Goal: Task Accomplishment & Management: Complete application form

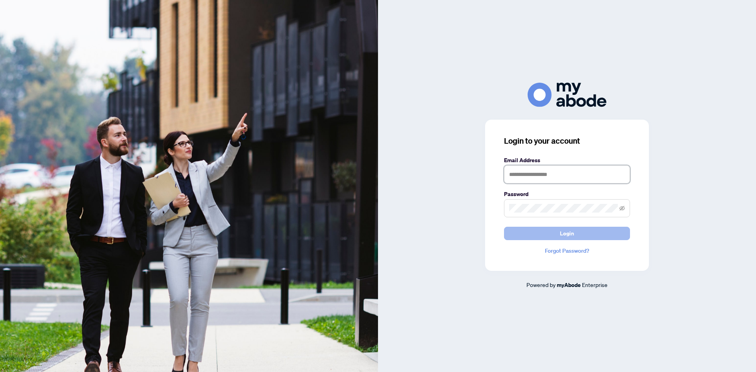
type input "**********"
click at [542, 235] on button "Login" at bounding box center [567, 233] width 126 height 13
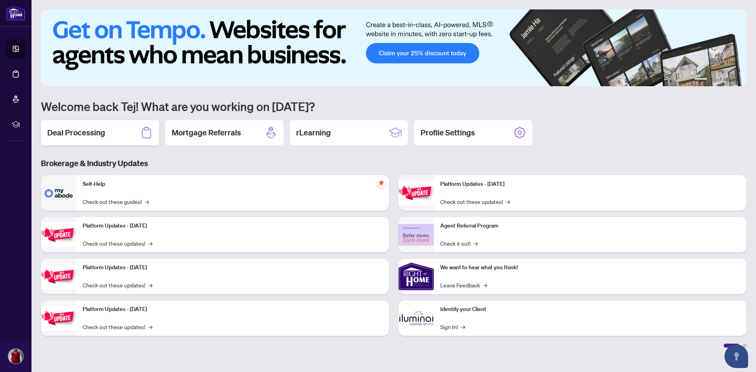
click at [59, 131] on h2 "Deal Processing" at bounding box center [76, 132] width 58 height 11
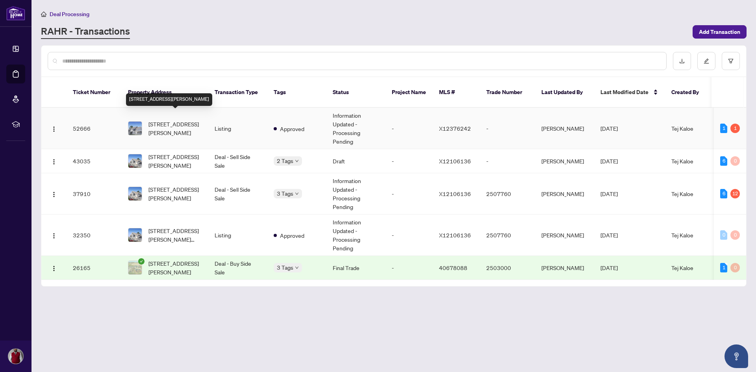
click at [167, 124] on span "[STREET_ADDRESS][PERSON_NAME]" at bounding box center [175, 128] width 54 height 17
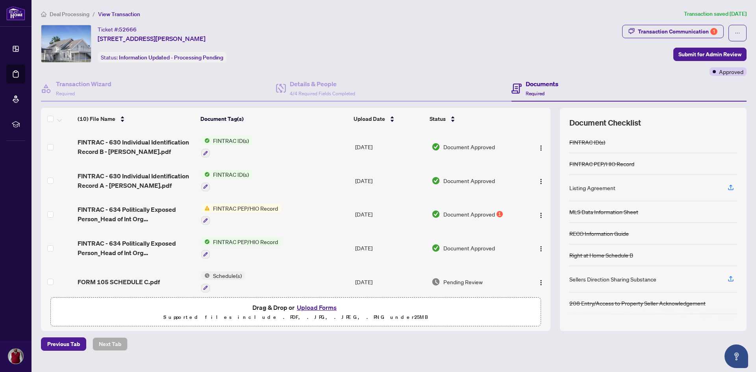
click at [456, 211] on span "Document Approved" at bounding box center [469, 214] width 52 height 9
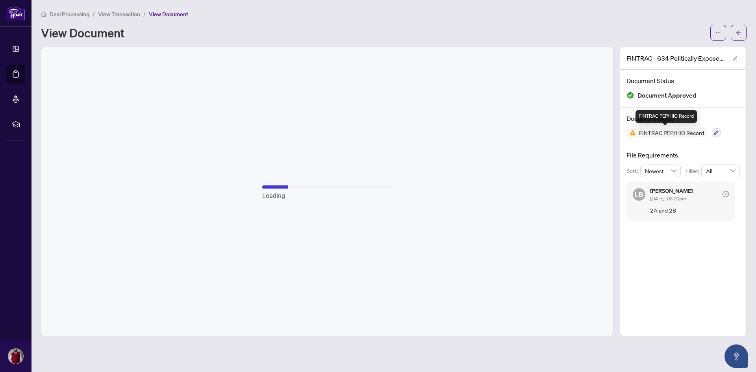
click at [663, 133] on span "FINTRAC PEP/HIO Record" at bounding box center [671, 133] width 71 height 6
click at [663, 202] on div "[PERSON_NAME] [DATE], 03:20pm 2A and 2B" at bounding box center [689, 201] width 79 height 27
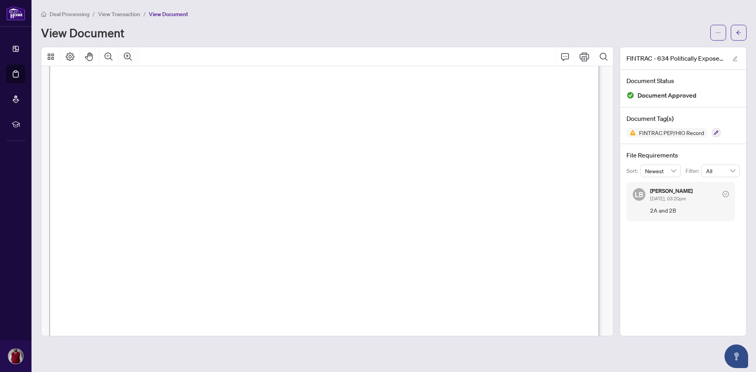
scroll to position [827, 0]
click at [737, 32] on icon "arrow-left" at bounding box center [738, 32] width 5 height 4
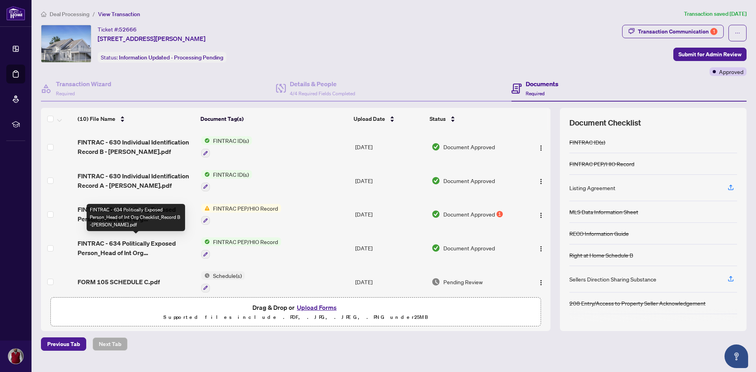
click at [147, 246] on span "FINTRAC - 634 Politically Exposed Person_Head of Int Org Checklist_Record B -[P…" at bounding box center [136, 248] width 117 height 19
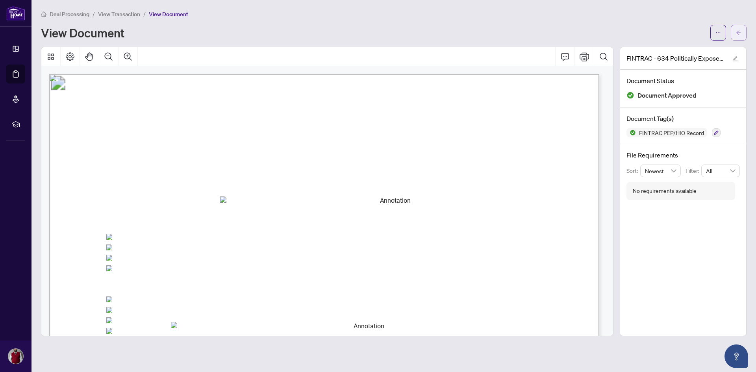
click at [739, 35] on span "button" at bounding box center [739, 32] width 6 height 13
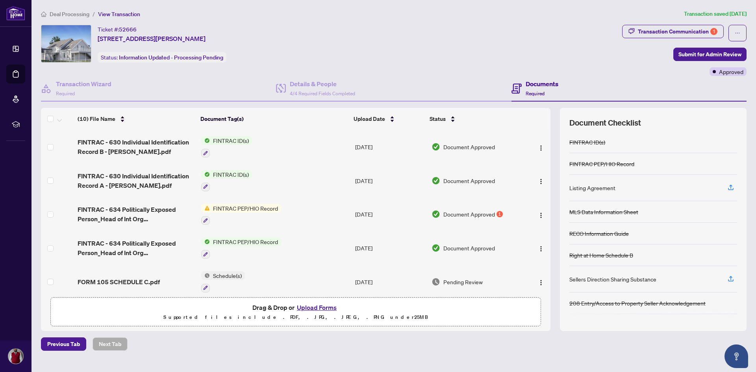
click at [312, 309] on button "Upload Forms" at bounding box center [317, 307] width 44 height 10
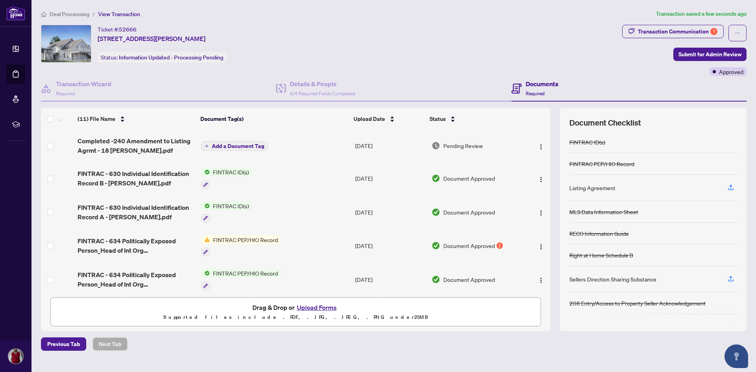
click at [222, 145] on span "Add a Document Tag" at bounding box center [238, 146] width 52 height 6
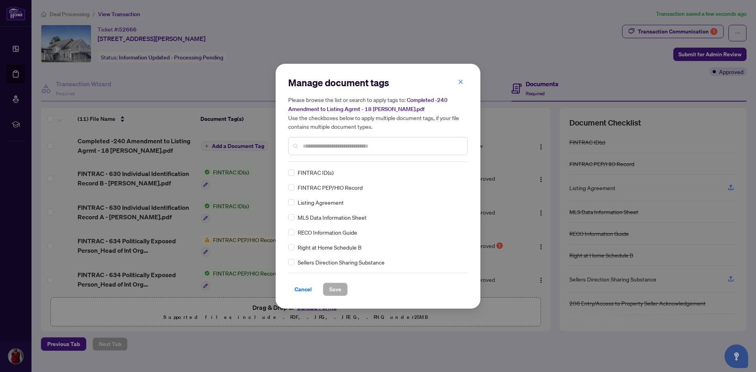
click at [338, 146] on input "text" at bounding box center [382, 146] width 158 height 9
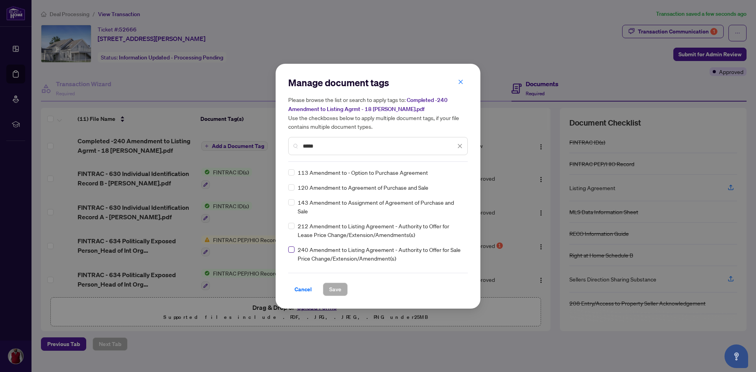
type input "*****"
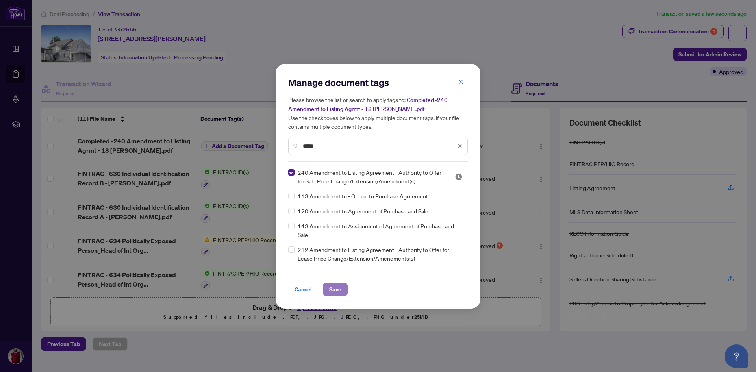
click at [332, 290] on span "Save" at bounding box center [335, 289] width 12 height 13
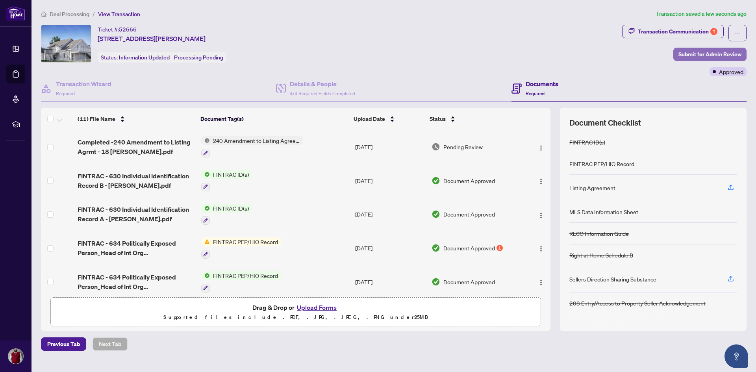
click at [717, 51] on span "Submit for Admin Review" at bounding box center [709, 54] width 63 height 13
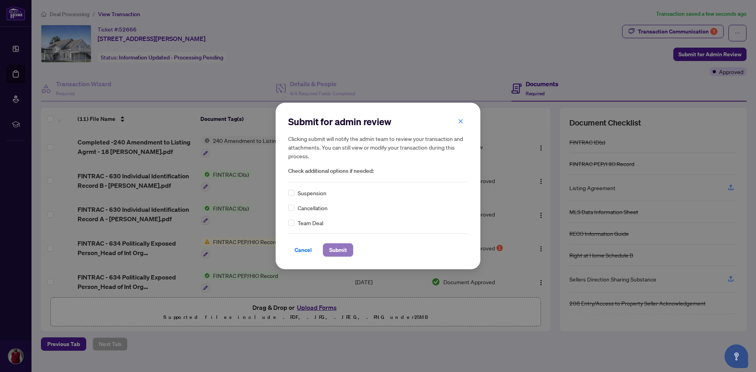
click at [334, 251] on span "Submit" at bounding box center [338, 250] width 18 height 13
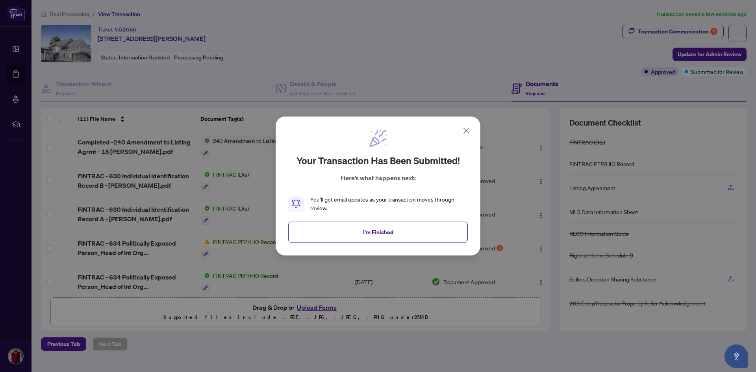
click at [465, 130] on icon at bounding box center [465, 130] width 9 height 9
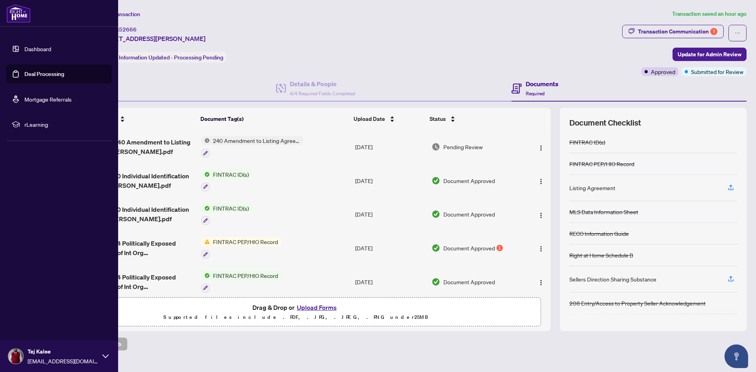
click at [36, 50] on link "Dashboard" at bounding box center [37, 48] width 27 height 7
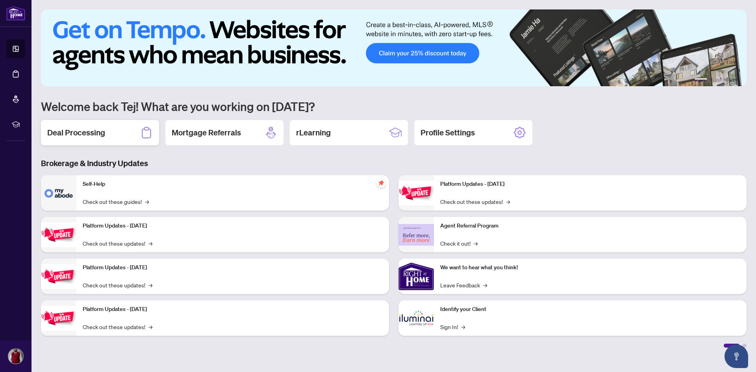
click at [121, 133] on div "Deal Processing" at bounding box center [100, 132] width 118 height 25
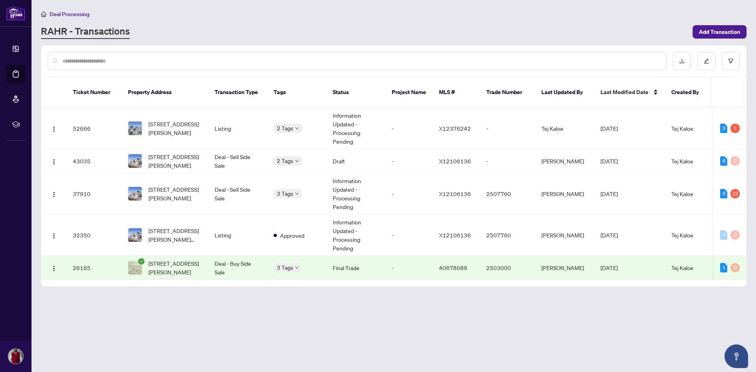
click at [154, 63] on input "text" at bounding box center [361, 61] width 598 height 9
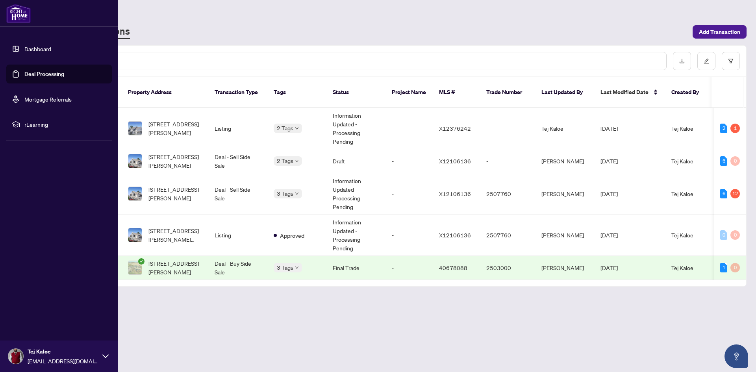
click at [39, 49] on link "Dashboard" at bounding box center [37, 48] width 27 height 7
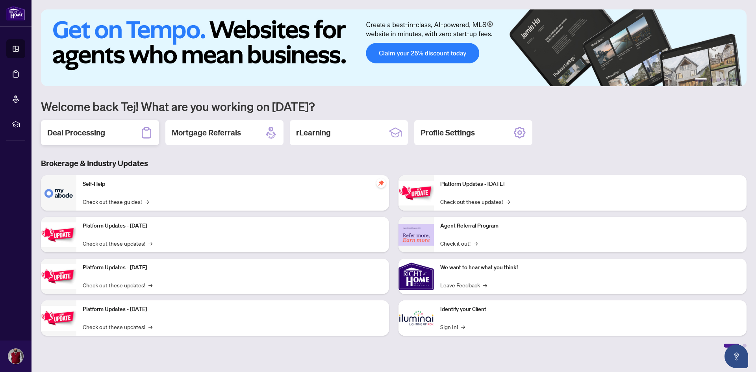
click at [66, 131] on h2 "Deal Processing" at bounding box center [76, 132] width 58 height 11
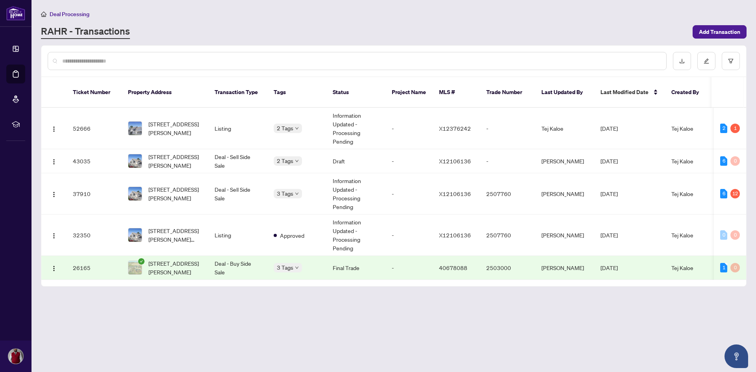
click at [91, 59] on input "text" at bounding box center [361, 61] width 598 height 9
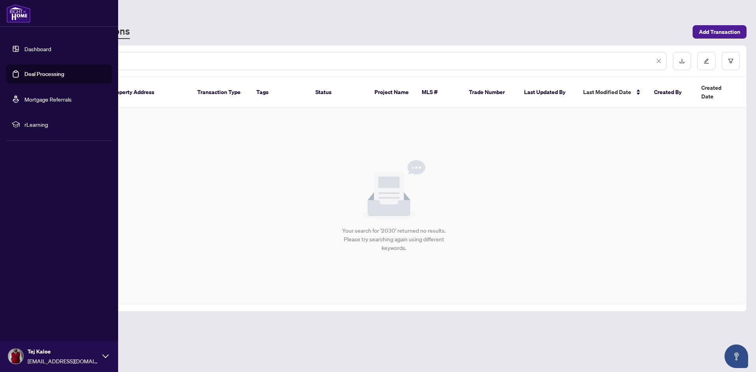
type input "****"
click at [40, 46] on link "Dashboard" at bounding box center [37, 48] width 27 height 7
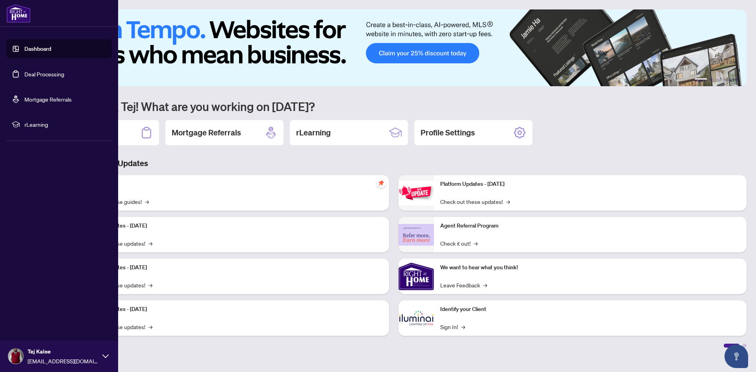
click at [37, 72] on link "Deal Processing" at bounding box center [44, 73] width 40 height 7
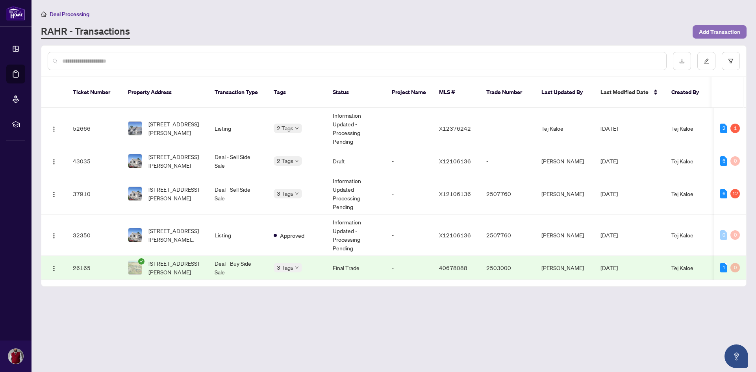
click at [707, 30] on span "Add Transaction" at bounding box center [719, 32] width 41 height 13
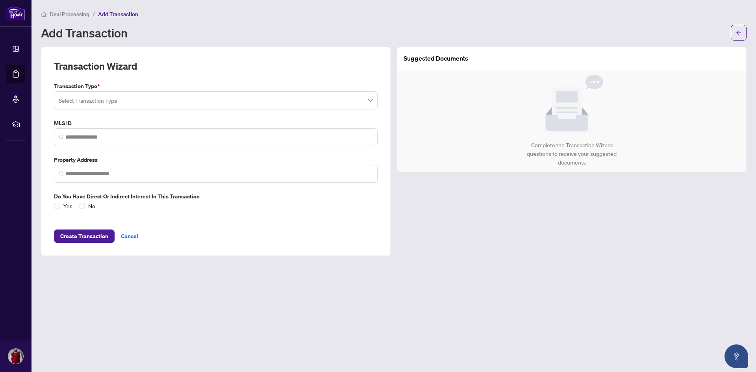
click at [183, 104] on input "search" at bounding box center [212, 101] width 307 height 17
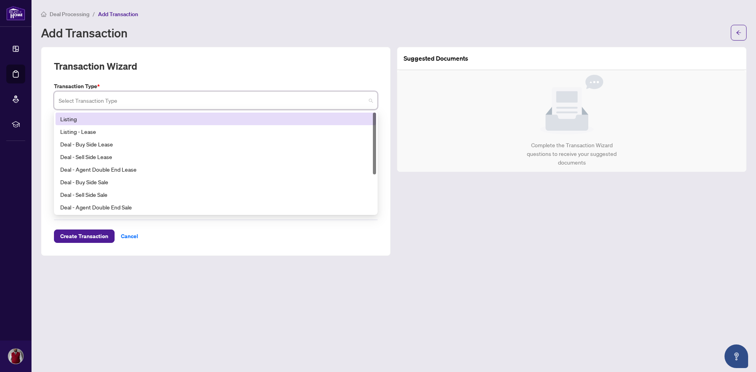
click at [93, 122] on div "Listing" at bounding box center [215, 119] width 311 height 9
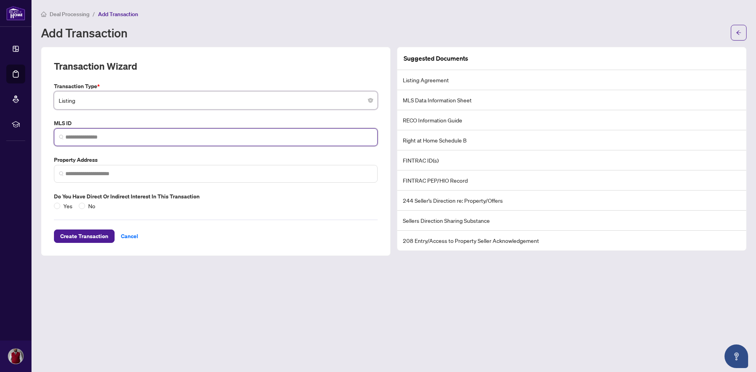
click at [93, 135] on input "search" at bounding box center [218, 137] width 307 height 8
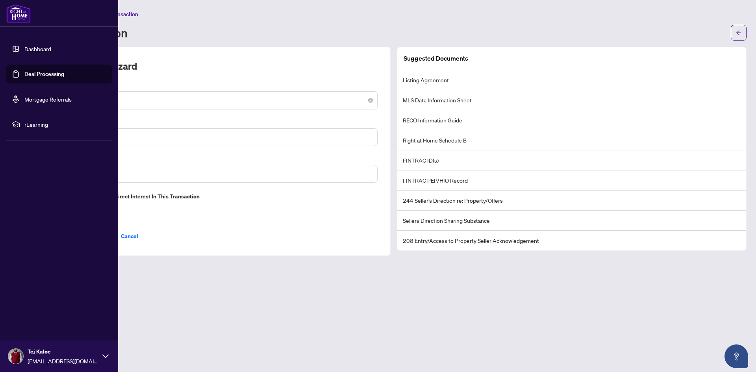
click at [33, 50] on link "Dashboard" at bounding box center [37, 48] width 27 height 7
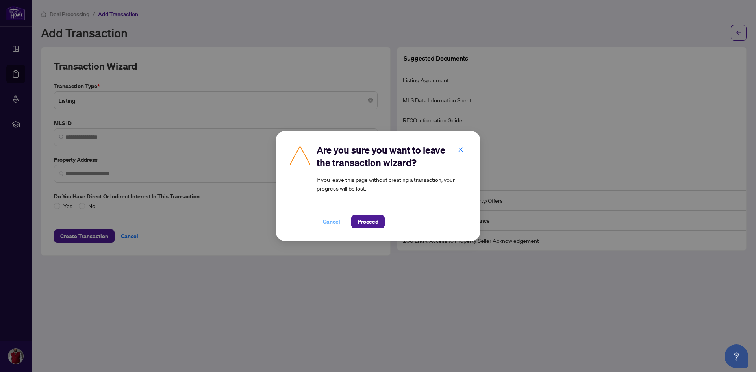
click at [322, 217] on button "Cancel" at bounding box center [332, 221] width 30 height 13
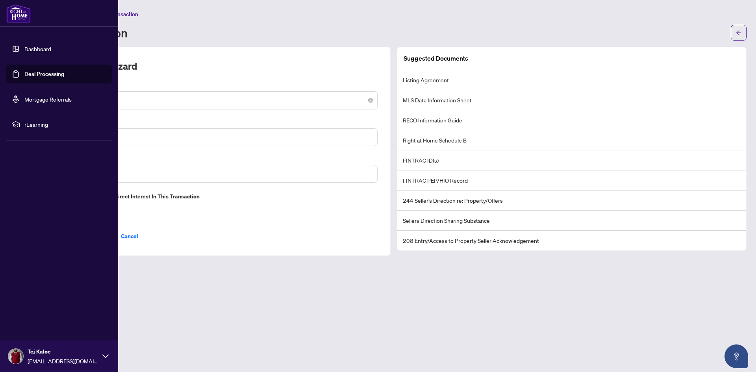
click at [44, 52] on link "Dashboard" at bounding box center [37, 48] width 27 height 7
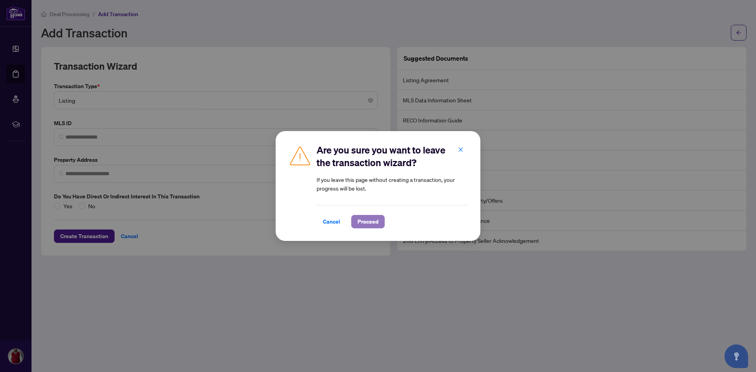
click at [369, 222] on span "Proceed" at bounding box center [368, 221] width 21 height 13
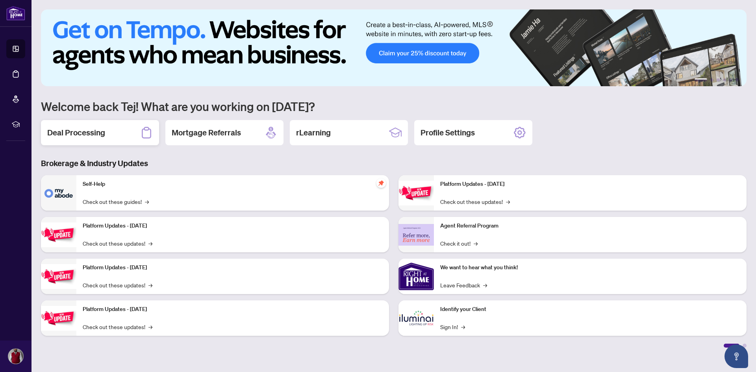
click at [137, 128] on div "Deal Processing" at bounding box center [100, 132] width 118 height 25
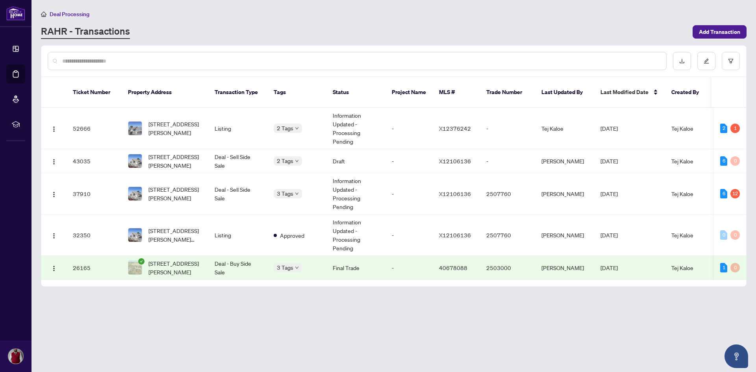
click at [167, 61] on input "text" at bounding box center [361, 61] width 598 height 9
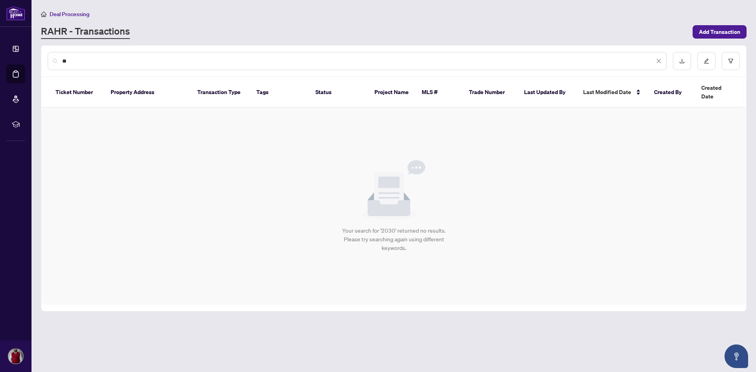
type input "*"
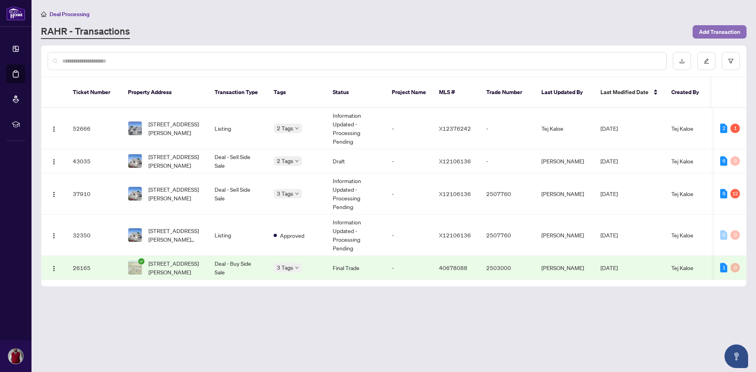
click at [725, 30] on span "Add Transaction" at bounding box center [719, 32] width 41 height 13
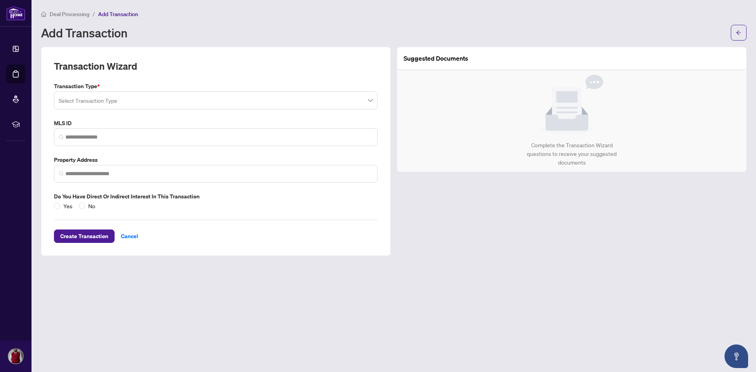
click at [166, 104] on input "search" at bounding box center [212, 101] width 307 height 17
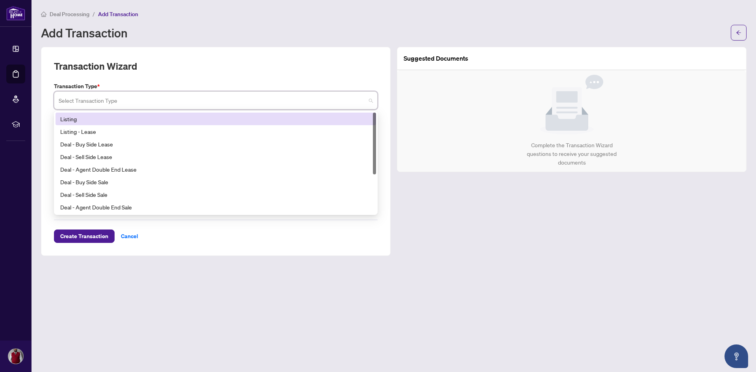
click at [93, 115] on div "Listing" at bounding box center [215, 119] width 311 height 9
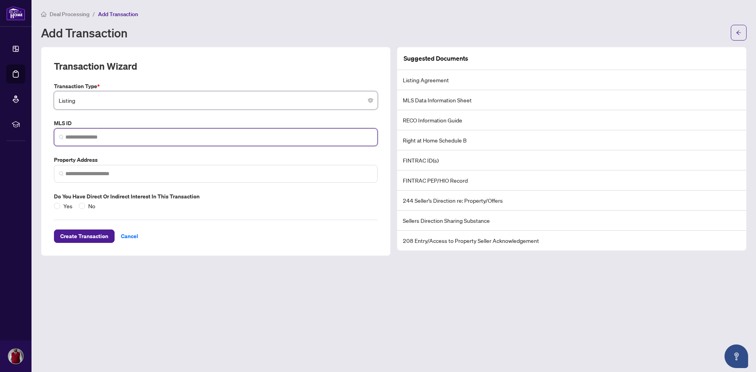
click at [93, 137] on input "search" at bounding box center [218, 137] width 307 height 8
click at [78, 141] on span at bounding box center [216, 137] width 324 height 18
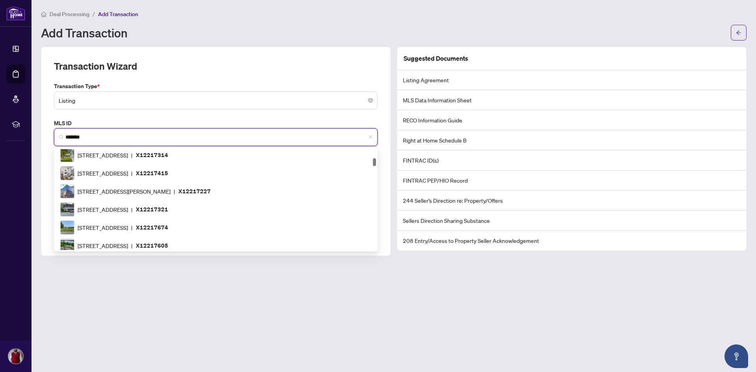
scroll to position [81, 0]
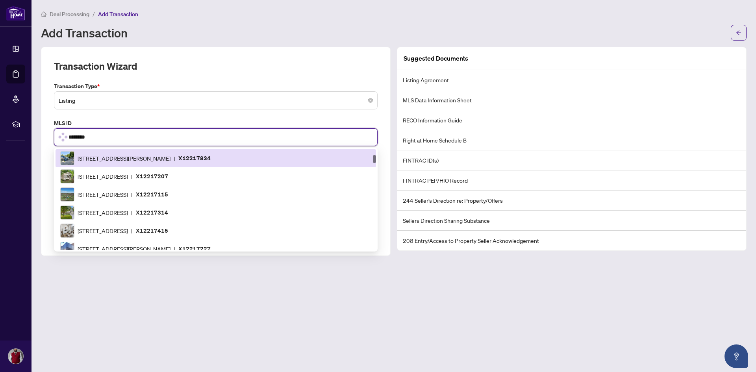
type input "*********"
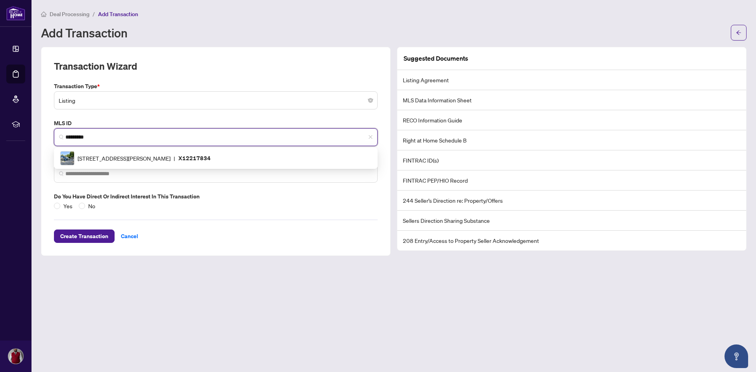
scroll to position [0, 0]
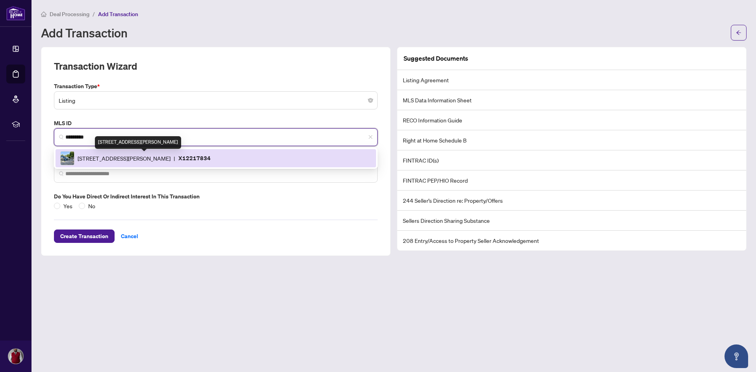
click at [112, 157] on span "[STREET_ADDRESS][PERSON_NAME]" at bounding box center [124, 158] width 93 height 9
type input "**********"
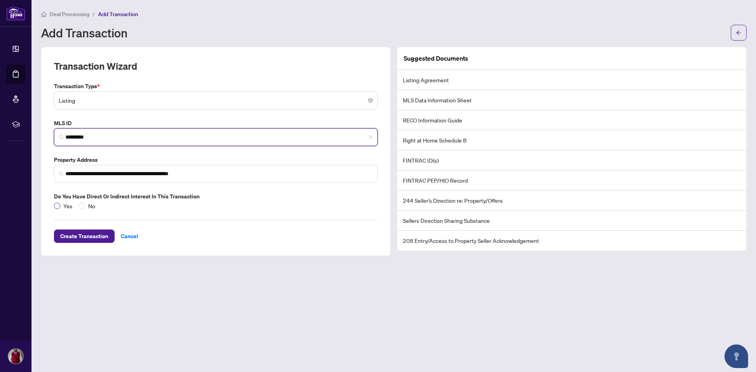
type input "*********"
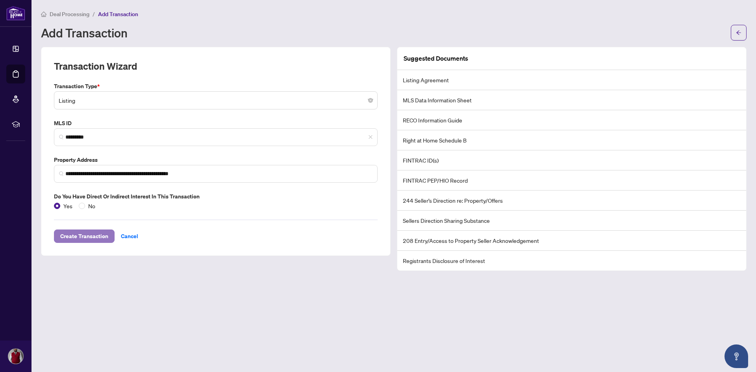
click at [83, 235] on span "Create Transaction" at bounding box center [84, 236] width 48 height 13
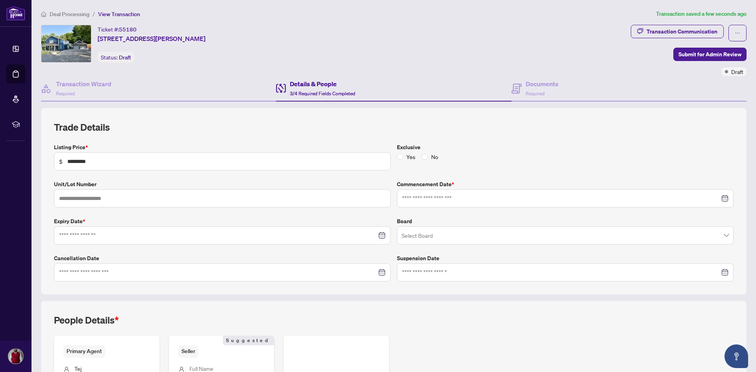
type input "**********"
click at [116, 275] on input at bounding box center [218, 272] width 318 height 9
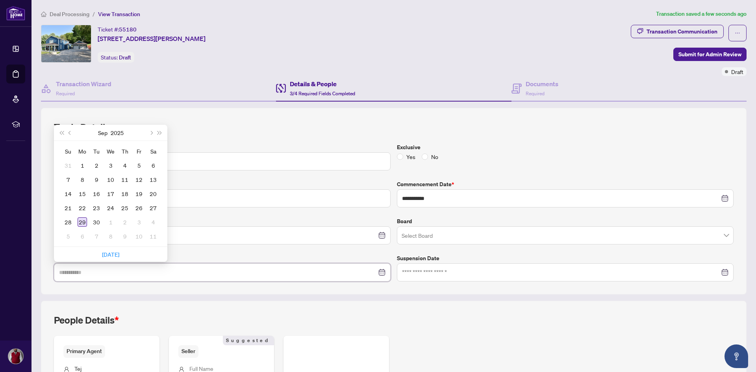
type input "**********"
click at [83, 223] on div "29" at bounding box center [82, 221] width 9 height 9
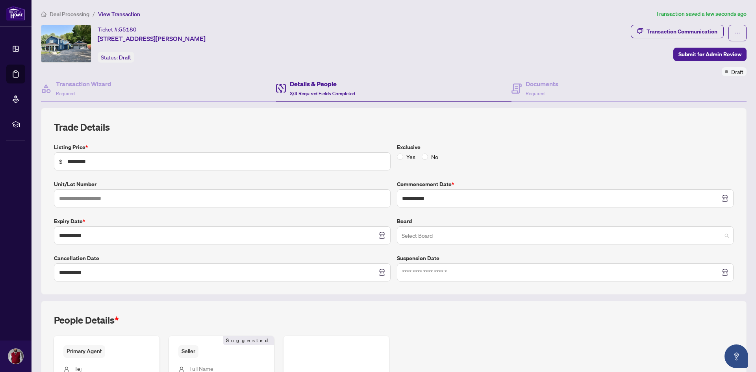
click at [472, 241] on input "search" at bounding box center [562, 236] width 320 height 17
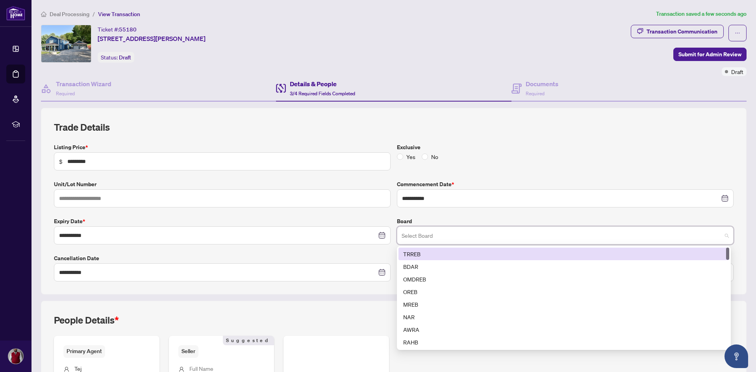
click at [443, 253] on div "TRREB" at bounding box center [563, 254] width 321 height 9
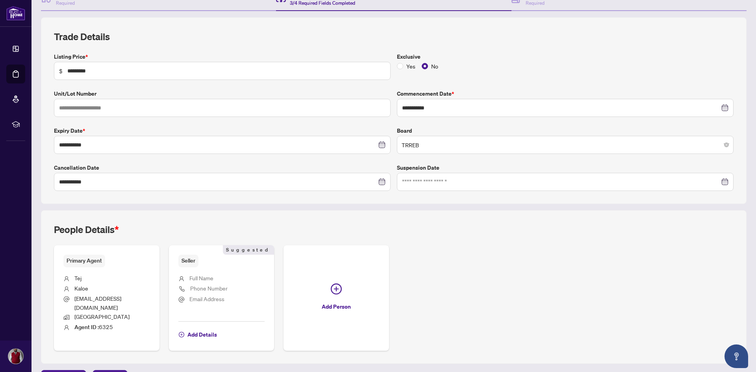
scroll to position [103, 0]
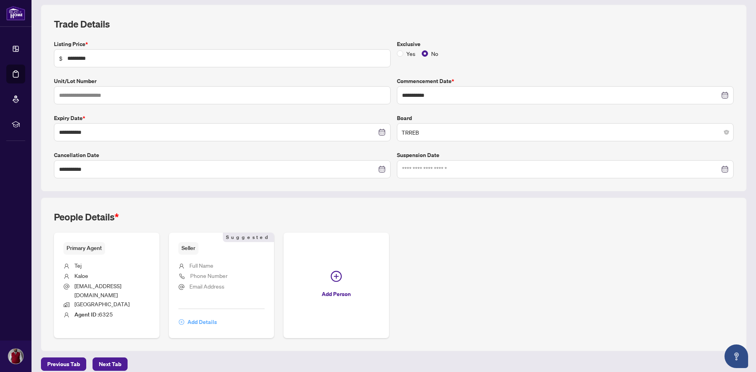
click at [207, 316] on span "Add Details" at bounding box center [202, 322] width 30 height 13
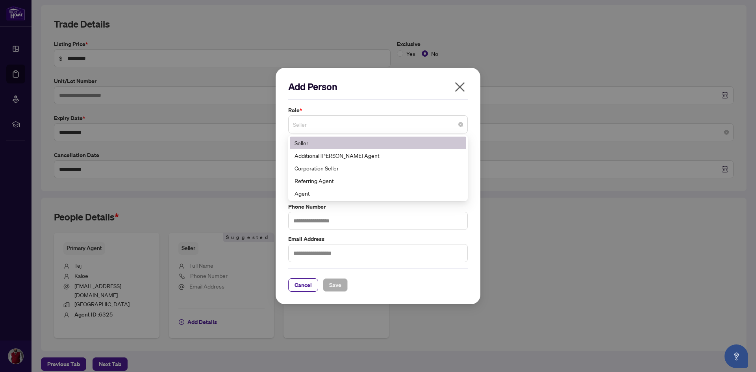
click at [315, 123] on span "Seller" at bounding box center [378, 124] width 170 height 15
click at [319, 143] on div "Seller" at bounding box center [378, 143] width 167 height 9
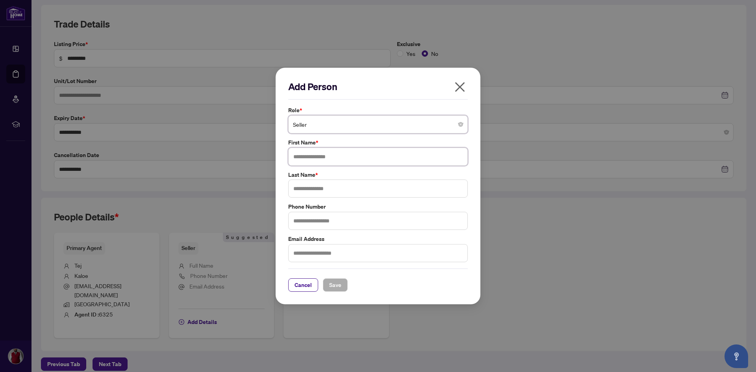
click at [315, 155] on input "text" at bounding box center [378, 157] width 180 height 18
type input "**********"
type input "*****"
type input "**********"
click at [332, 250] on input "text" at bounding box center [378, 253] width 180 height 18
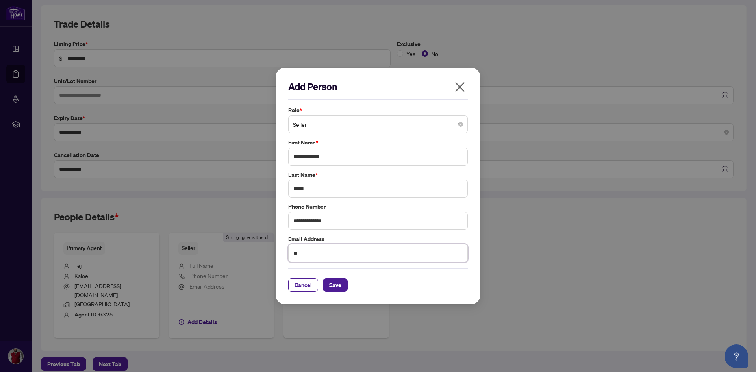
type input "*"
type input "**********"
click at [331, 287] on span "Save" at bounding box center [335, 285] width 12 height 13
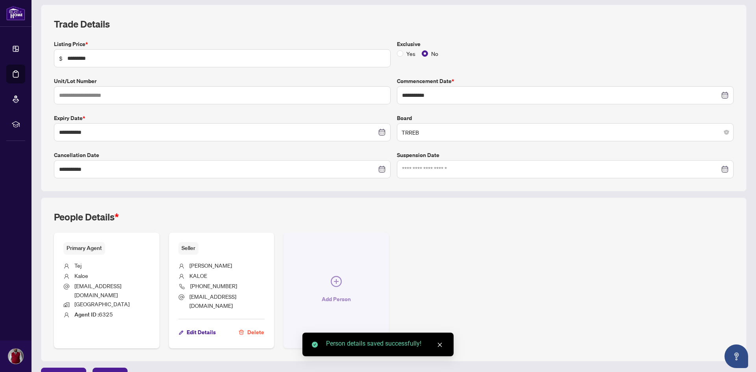
click at [335, 282] on icon "plus-circle" at bounding box center [336, 281] width 11 height 11
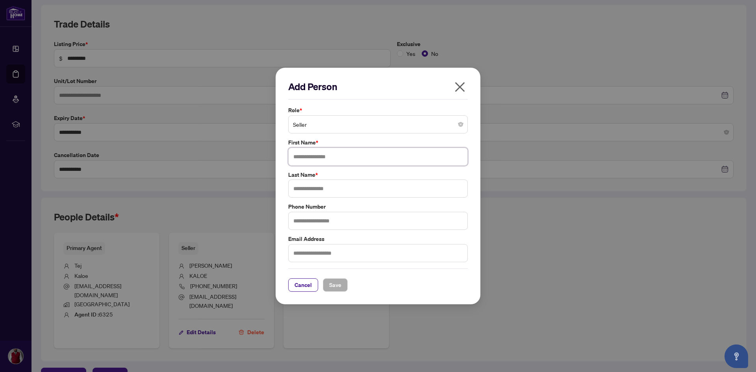
click at [324, 152] on input "text" at bounding box center [378, 157] width 180 height 18
type input "*"
type input "*******"
type input "*****"
type input "**********"
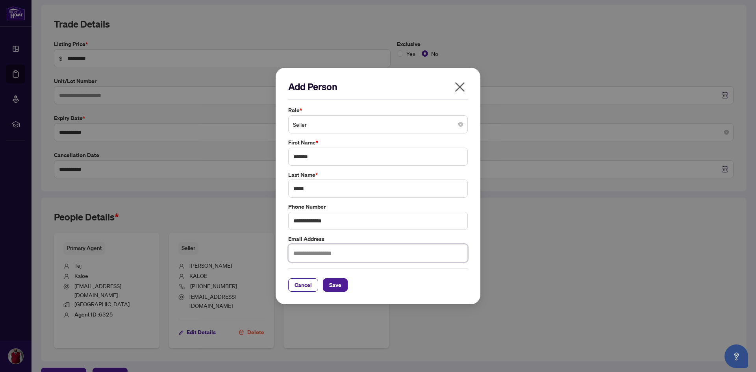
click at [315, 252] on input "text" at bounding box center [378, 253] width 180 height 18
type input "**********"
click at [334, 285] on span "Save" at bounding box center [335, 285] width 12 height 13
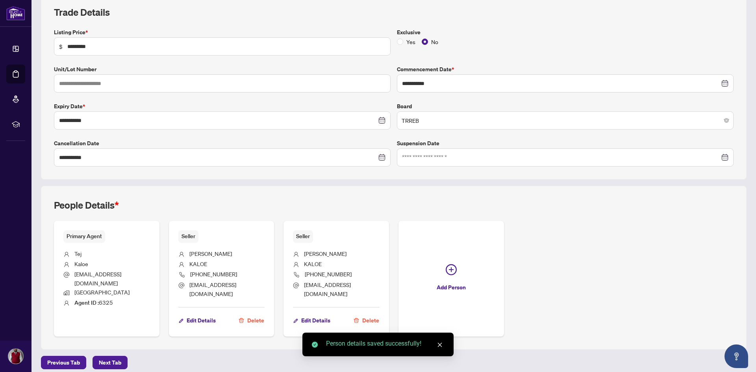
scroll to position [122, 0]
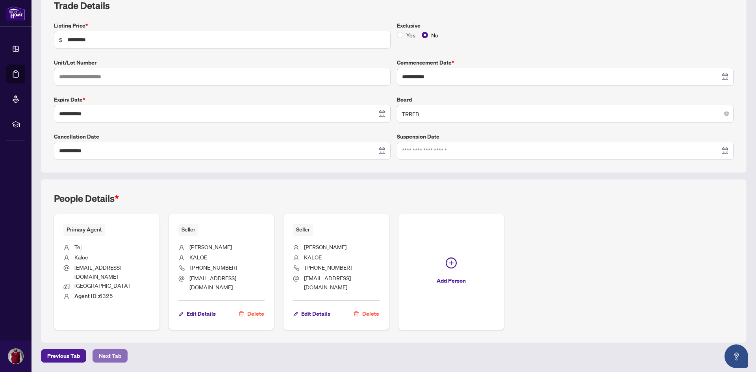
click at [107, 353] on span "Next Tab" at bounding box center [110, 356] width 22 height 13
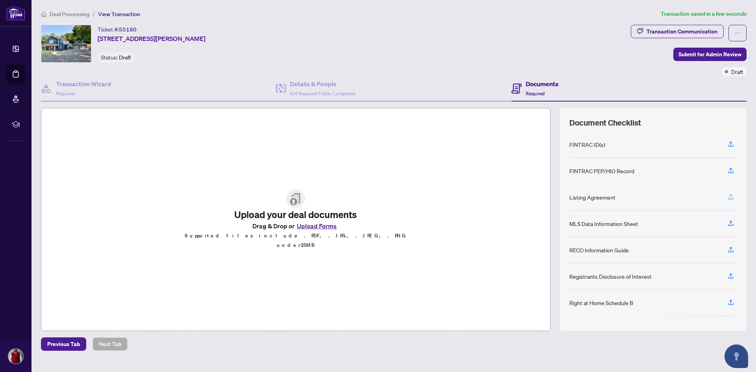
click at [728, 198] on icon "button" at bounding box center [730, 196] width 7 height 7
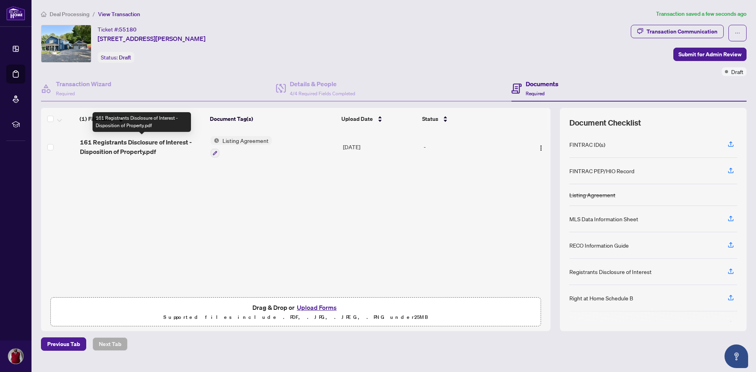
click at [133, 144] on span "161 Registrants Disclosure of Interest - Disposition of Property.pdf" at bounding box center [142, 146] width 125 height 19
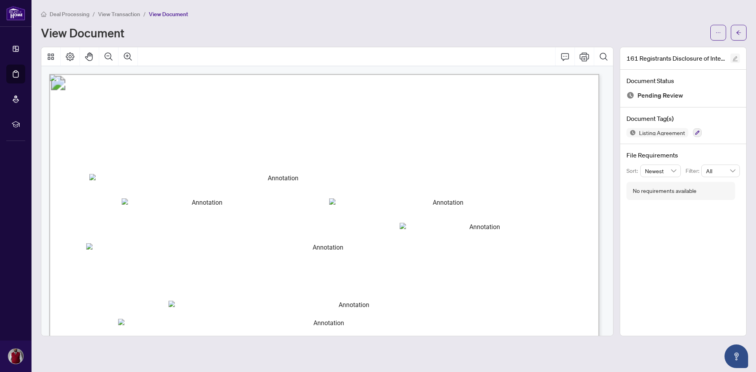
click at [738, 60] on button "button" at bounding box center [734, 58] width 9 height 9
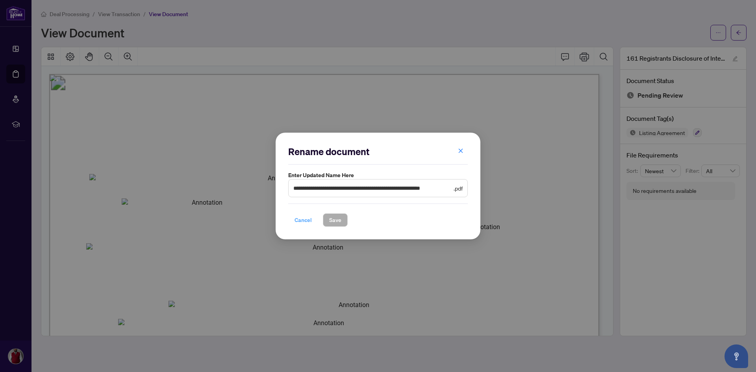
click at [304, 220] on span "Cancel" at bounding box center [303, 220] width 17 height 13
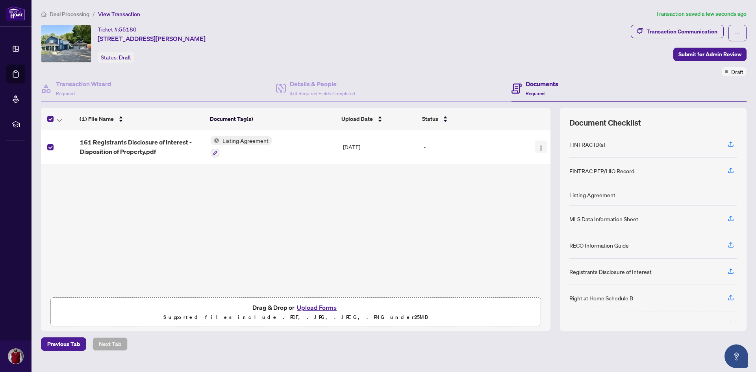
click at [539, 146] on img "button" at bounding box center [541, 148] width 6 height 6
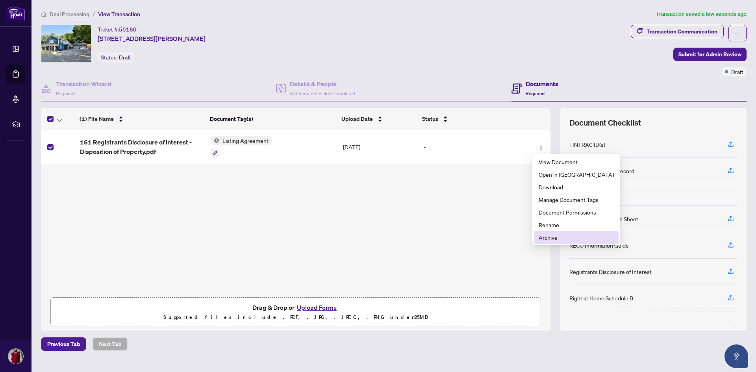
click at [554, 238] on span "Archive" at bounding box center [576, 237] width 75 height 9
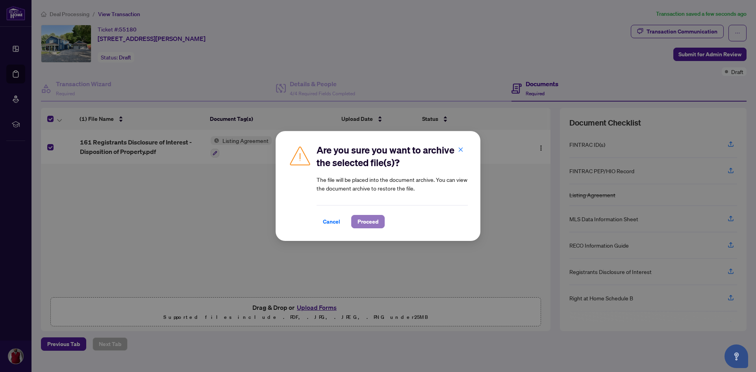
click at [359, 218] on span "Proceed" at bounding box center [368, 221] width 21 height 13
